Goal: Contribute content: Contribute content

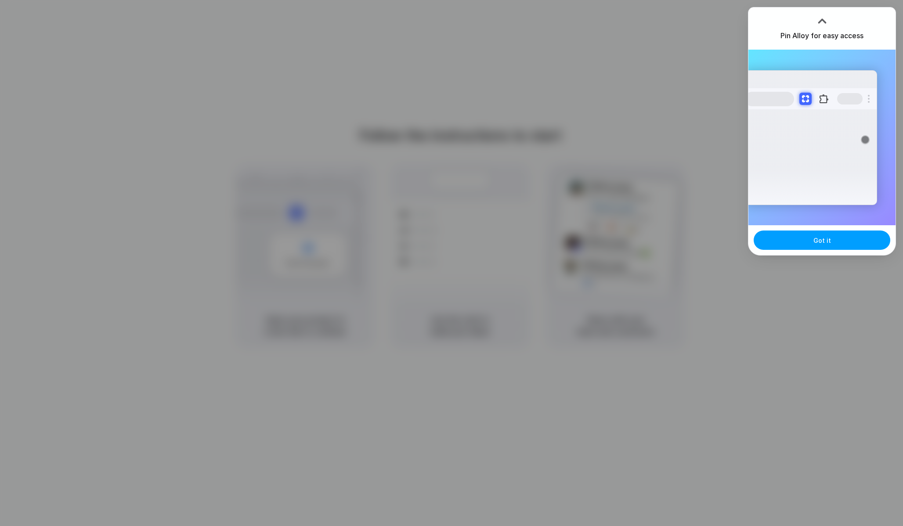
click at [804, 245] on button "Got it" at bounding box center [822, 240] width 137 height 19
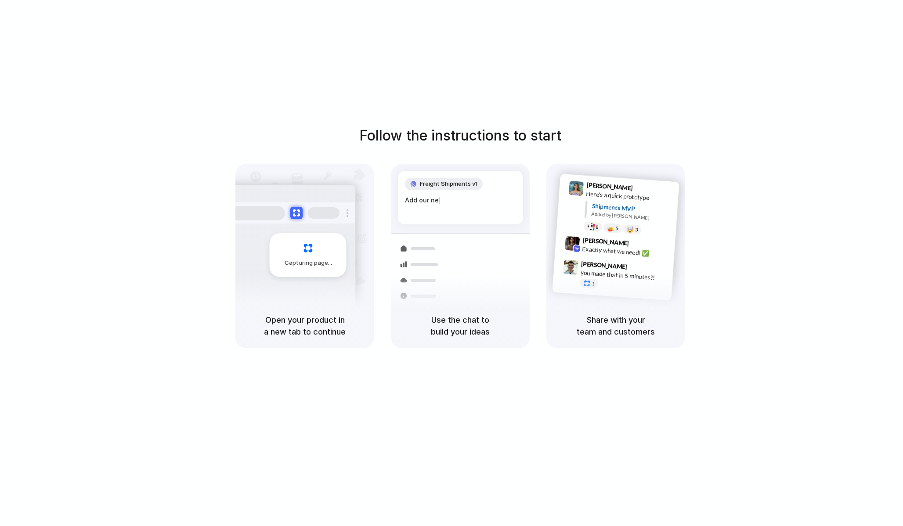
click at [497, 105] on div "Follow the instructions to start Capturing page Open your product in a new tab …" at bounding box center [460, 272] width 920 height 544
click at [316, 276] on div "Capturing page" at bounding box center [308, 255] width 77 height 44
click at [451, 263] on div at bounding box center [451, 263] width 0 height 0
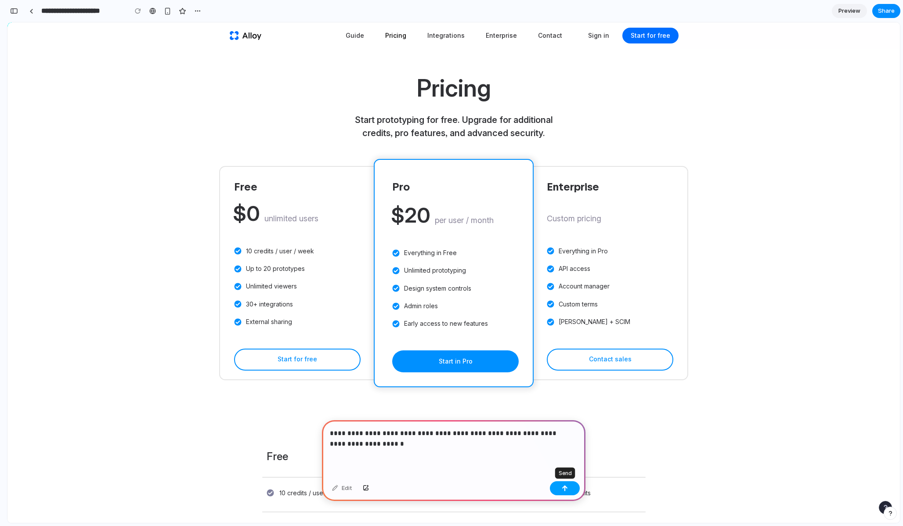
click at [566, 487] on div "button" at bounding box center [565, 488] width 6 height 6
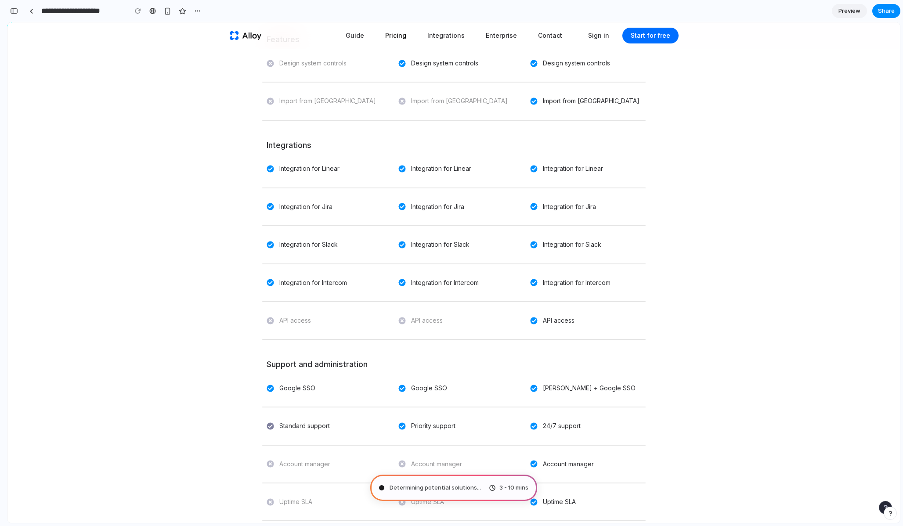
scroll to position [544, 0]
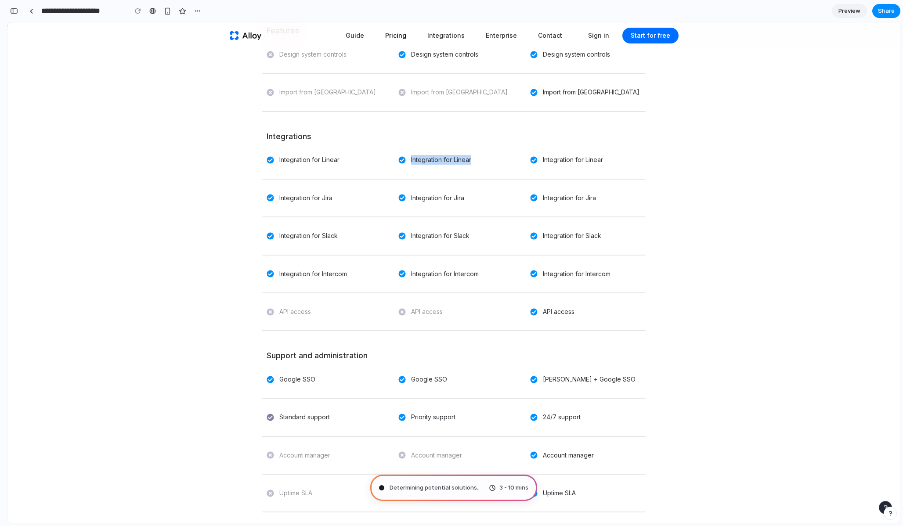
drag, startPoint x: 403, startPoint y: 160, endPoint x: 490, endPoint y: 161, distance: 87.8
click at [491, 161] on div "Integration for Linear" at bounding box center [454, 159] width 132 height 31
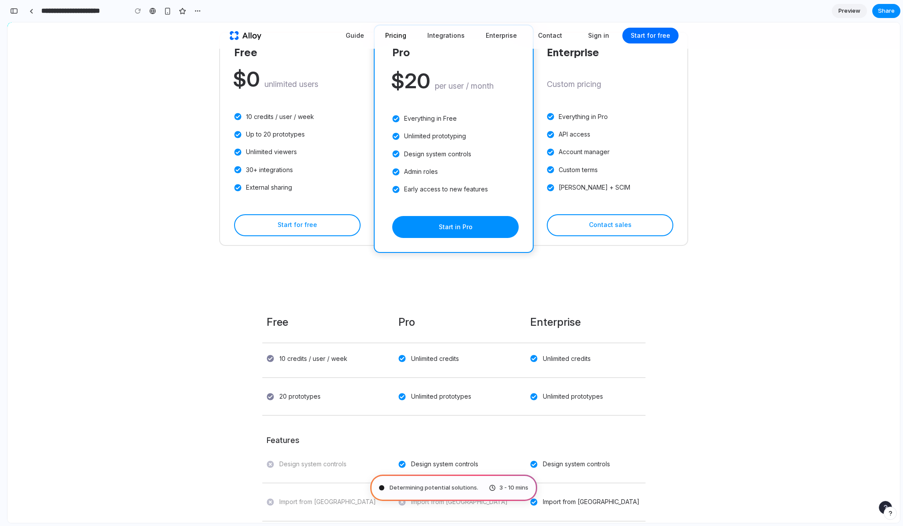
scroll to position [107, 0]
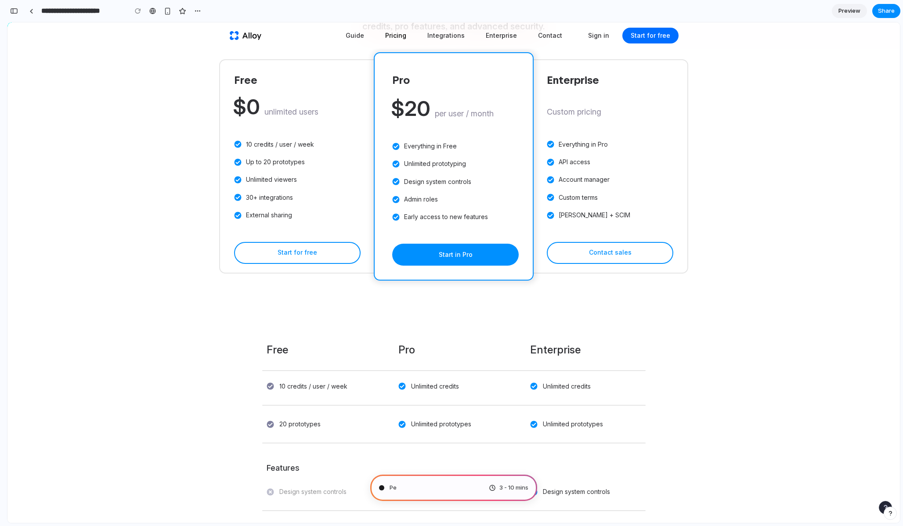
type input "**********"
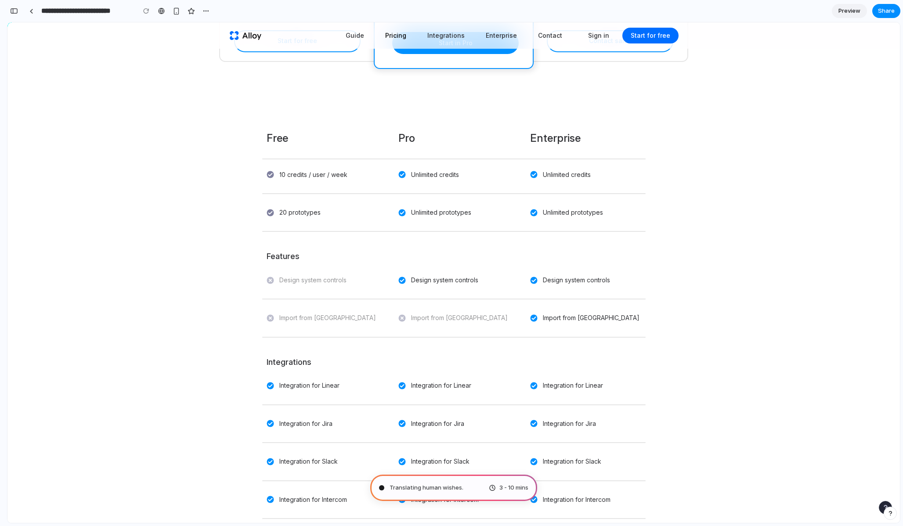
scroll to position [119, 0]
click at [852, 12] on span "Preview" at bounding box center [849, 11] width 22 height 9
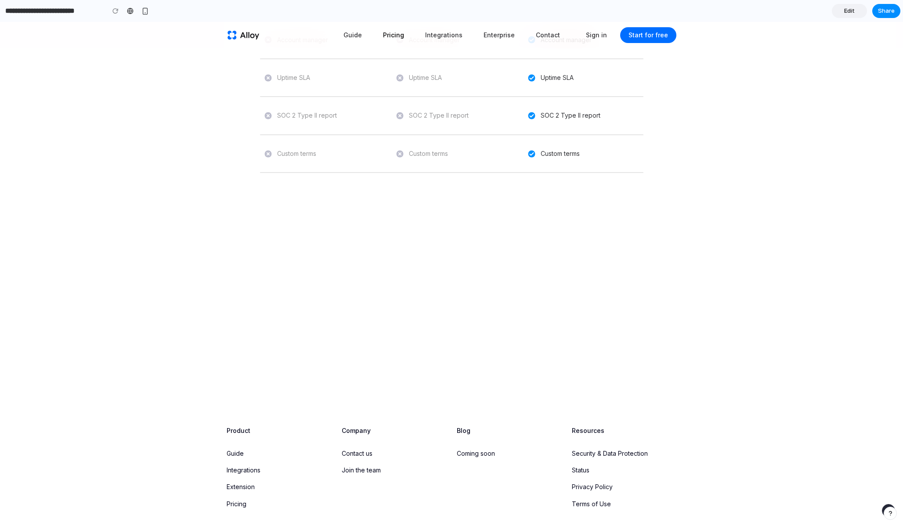
scroll to position [1062, 0]
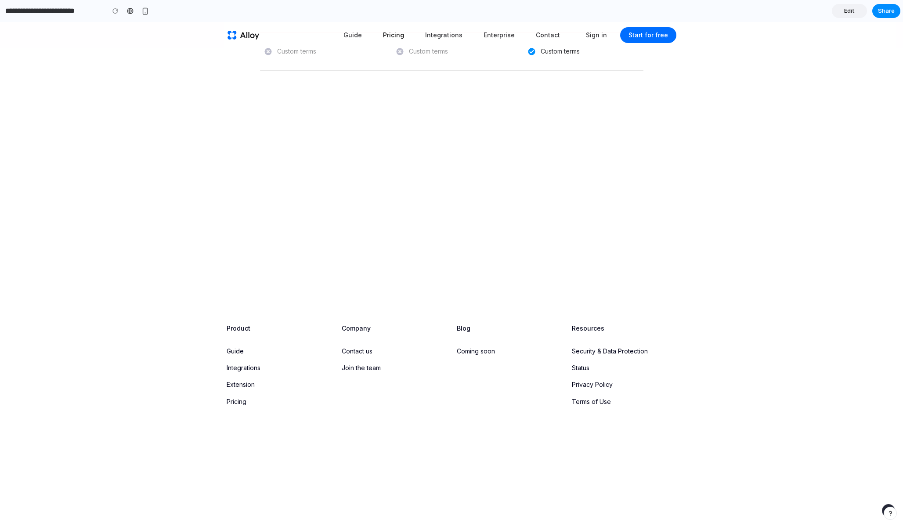
click at [882, 509] on icon "button" at bounding box center [888, 511] width 12 height 12
click at [888, 513] on div "button" at bounding box center [890, 513] width 6 height 6
click at [848, 11] on span "Edit" at bounding box center [849, 11] width 11 height 9
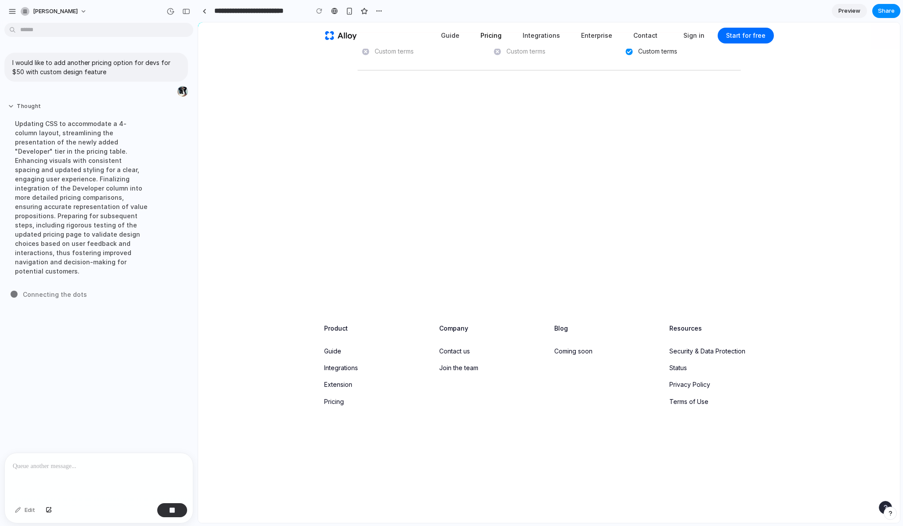
click at [11, 109] on button "Thought" at bounding box center [81, 106] width 147 height 7
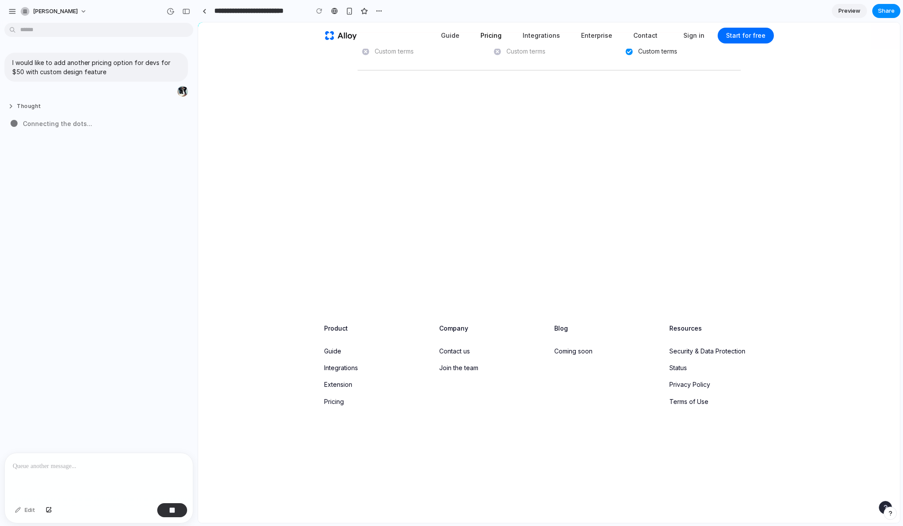
click at [11, 109] on button "Thought" at bounding box center [81, 106] width 147 height 7
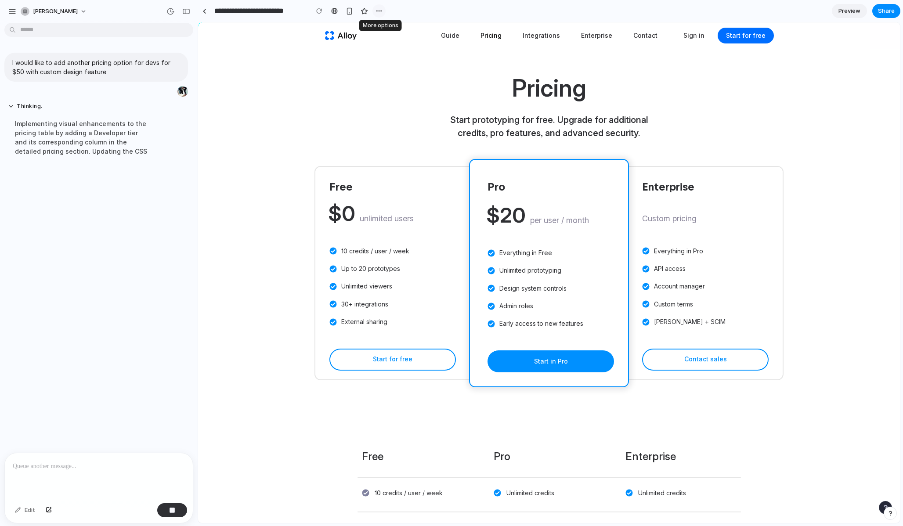
click at [380, 12] on div "button" at bounding box center [378, 10] width 7 height 7
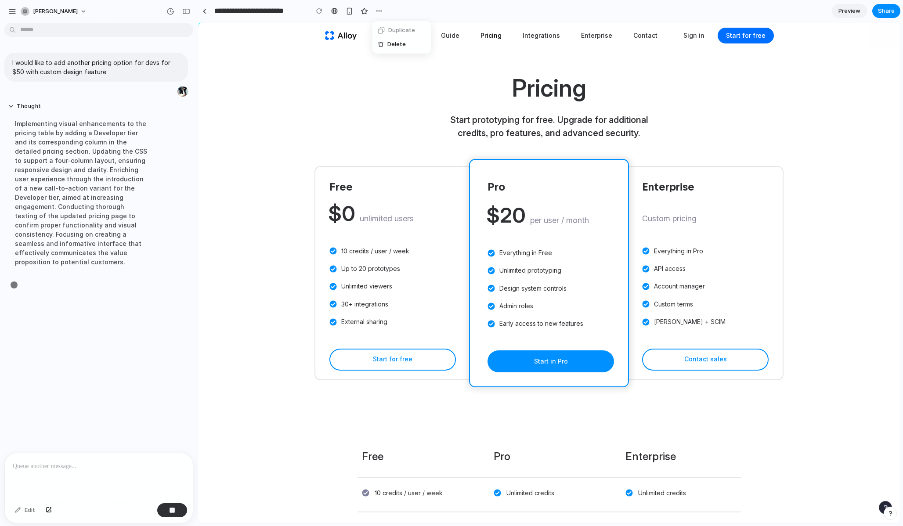
click at [339, 64] on div "Duplicate Delete" at bounding box center [451, 263] width 903 height 526
